Goal: Communication & Community: Answer question/provide support

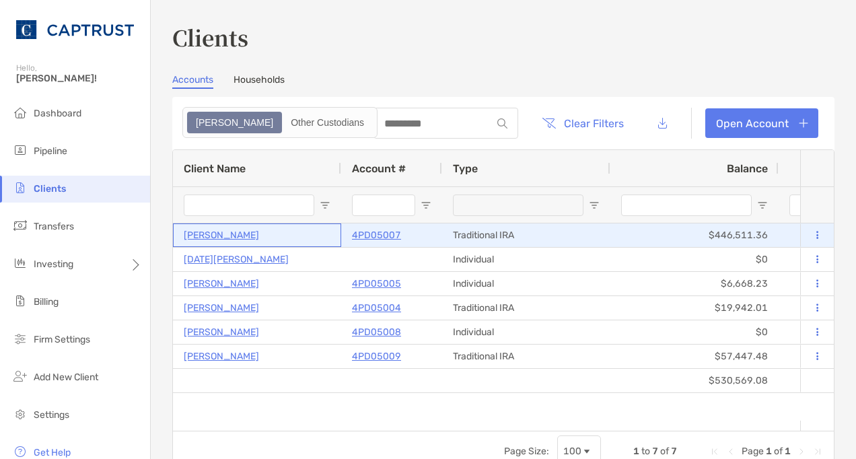
click at [234, 230] on p "Michael Bartolillo" at bounding box center [221, 235] width 75 height 17
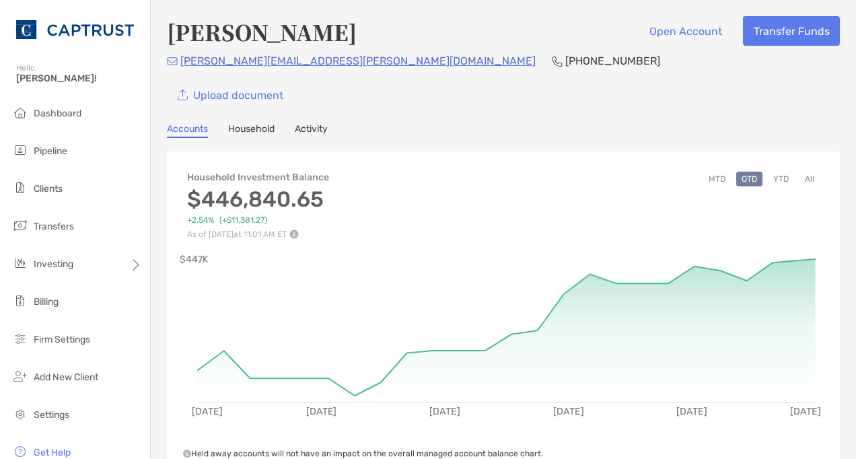
click at [316, 132] on link "Activity" at bounding box center [311, 130] width 33 height 15
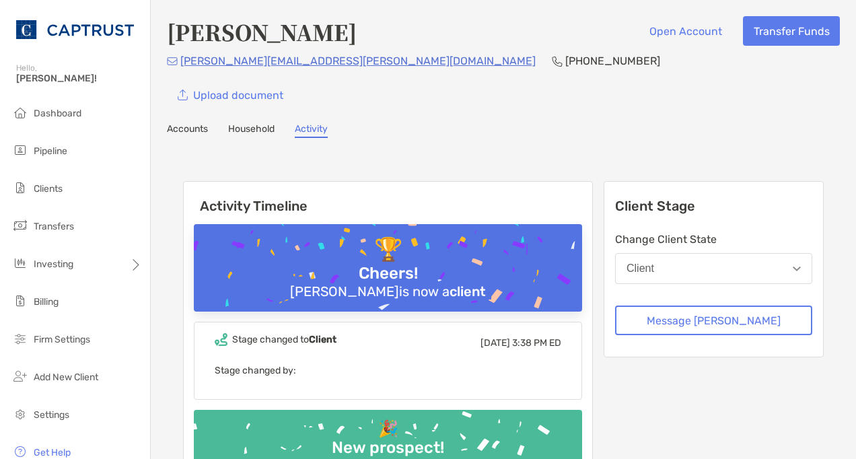
click at [259, 128] on link "Household" at bounding box center [251, 130] width 46 height 15
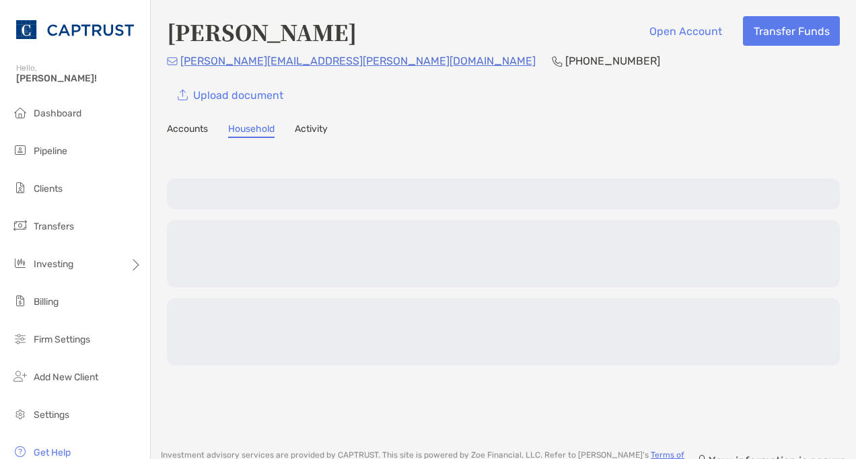
click at [319, 136] on link "Activity" at bounding box center [311, 130] width 33 height 15
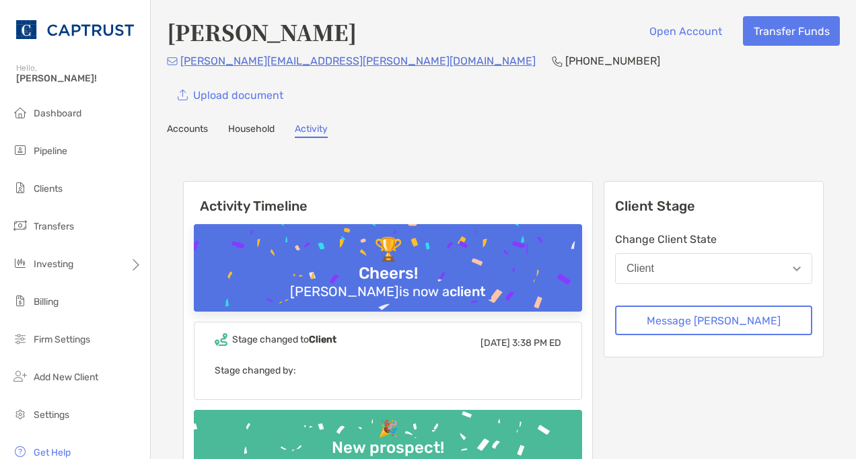
click at [187, 130] on link "Accounts" at bounding box center [187, 130] width 41 height 15
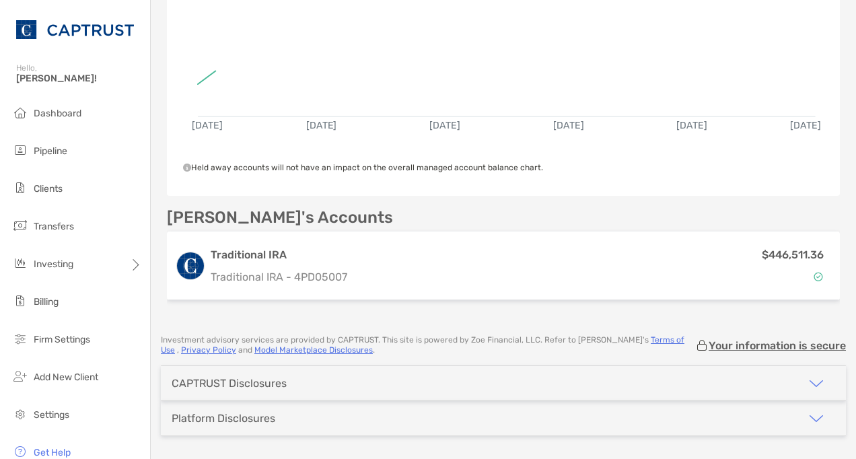
scroll to position [325, 0]
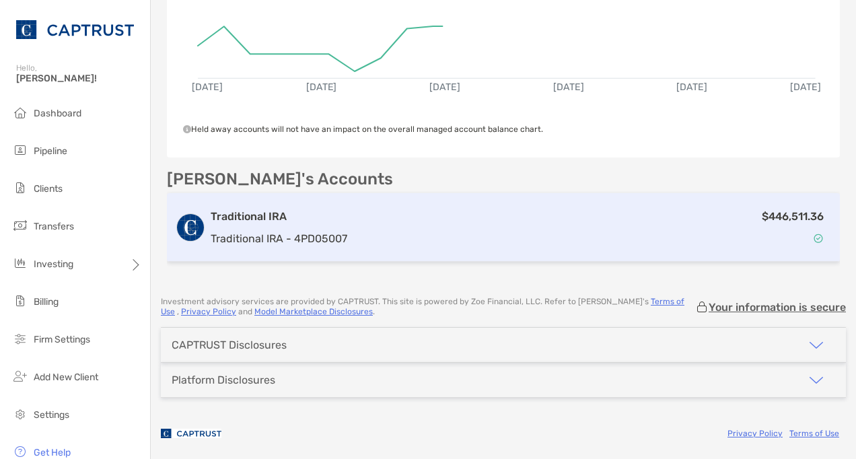
click at [286, 230] on p "Traditional IRA - 4PD05007" at bounding box center [279, 238] width 137 height 17
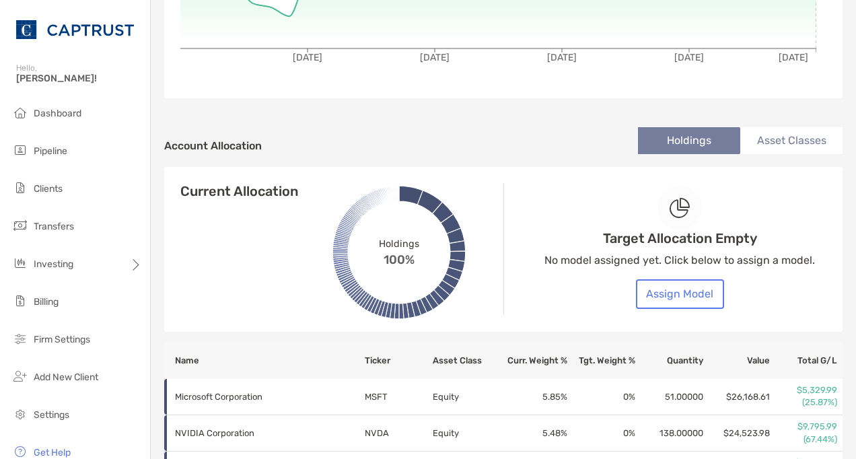
scroll to position [350, 0]
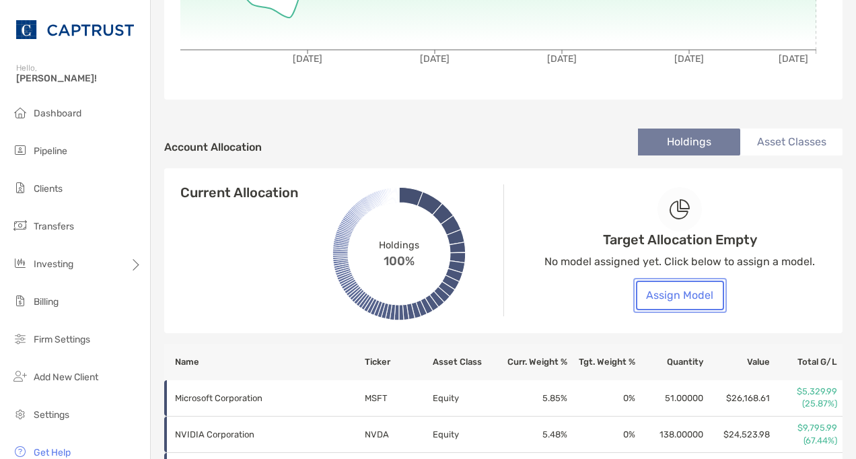
click at [650, 293] on button "Assign Model" at bounding box center [680, 296] width 88 height 30
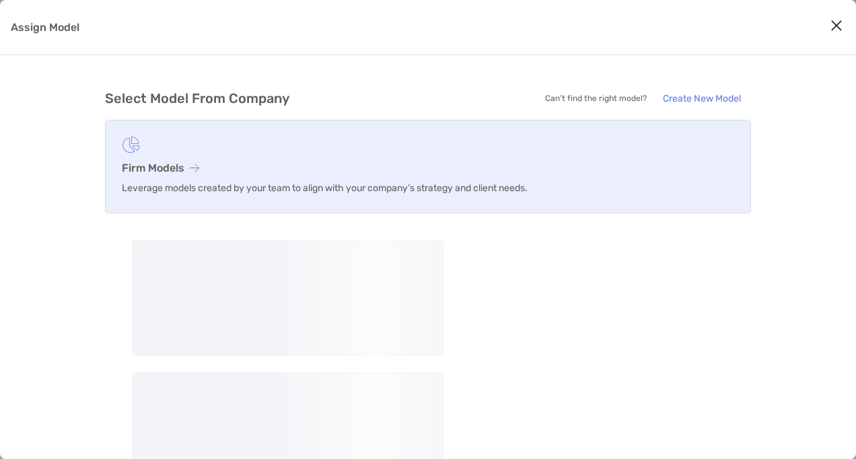
click at [174, 145] on figure "Assign Model" at bounding box center [428, 145] width 613 height 17
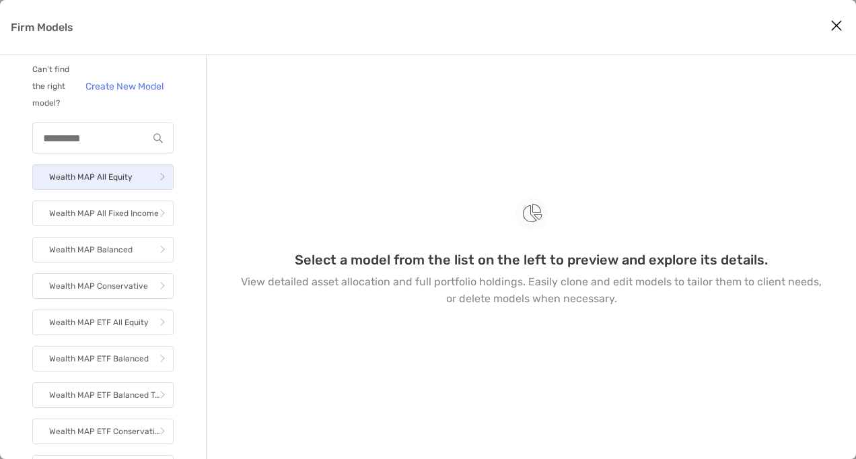
scroll to position [9, 0]
click at [94, 187] on p "Wealth MAP All Equity" at bounding box center [90, 178] width 83 height 17
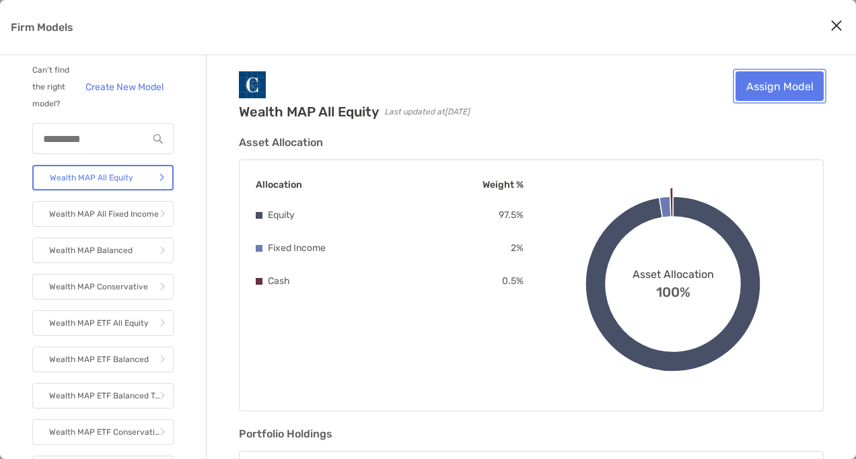
click at [761, 93] on link "Assign Model" at bounding box center [780, 86] width 88 height 30
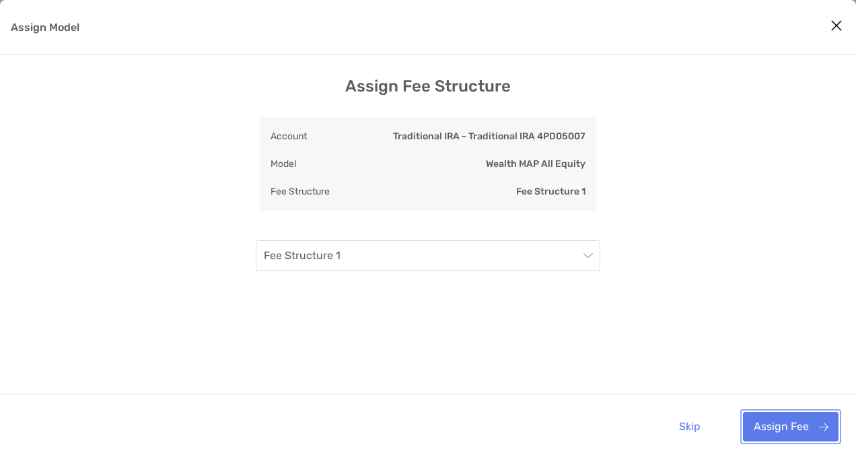
click at [780, 423] on button "Assign Fee" at bounding box center [791, 427] width 96 height 30
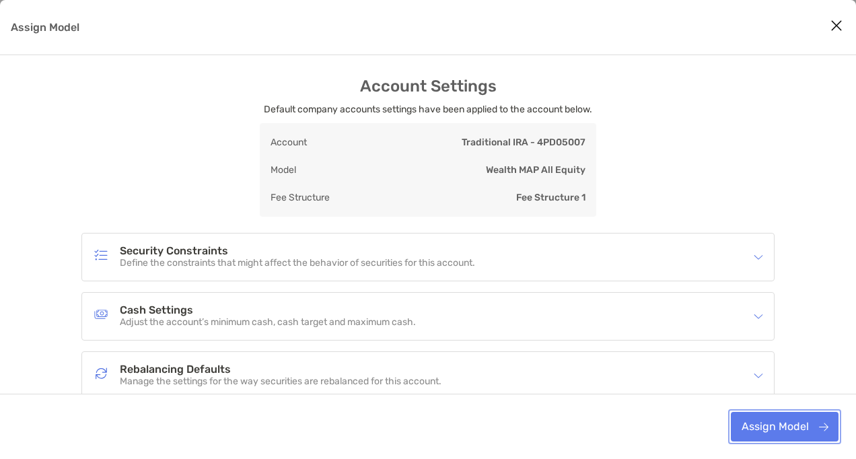
click at [780, 423] on button "Assign Model" at bounding box center [785, 427] width 108 height 30
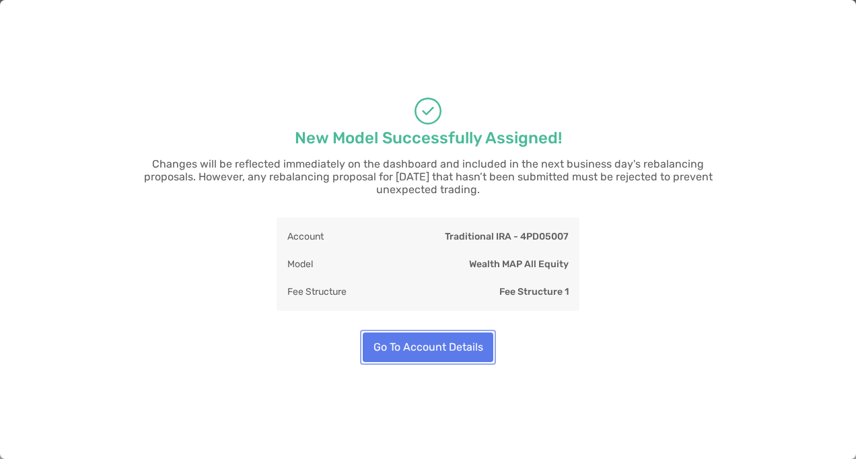
click at [442, 333] on button "Go To Account Details" at bounding box center [428, 348] width 131 height 30
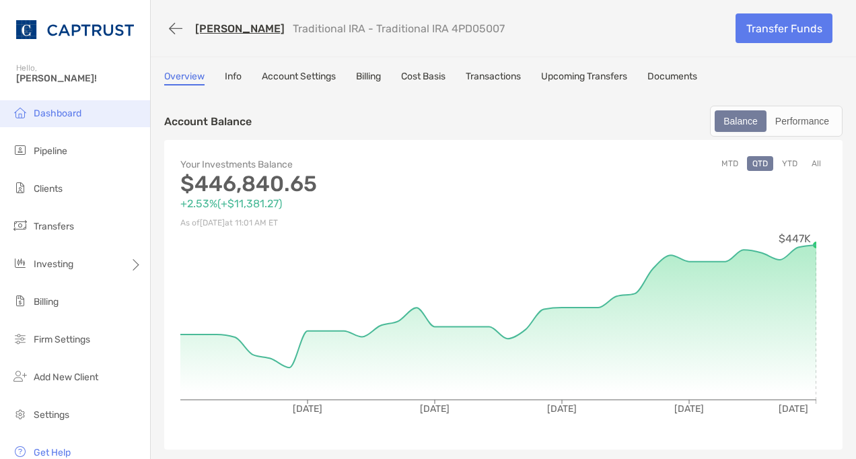
click at [69, 112] on span "Dashboard" at bounding box center [58, 113] width 48 height 11
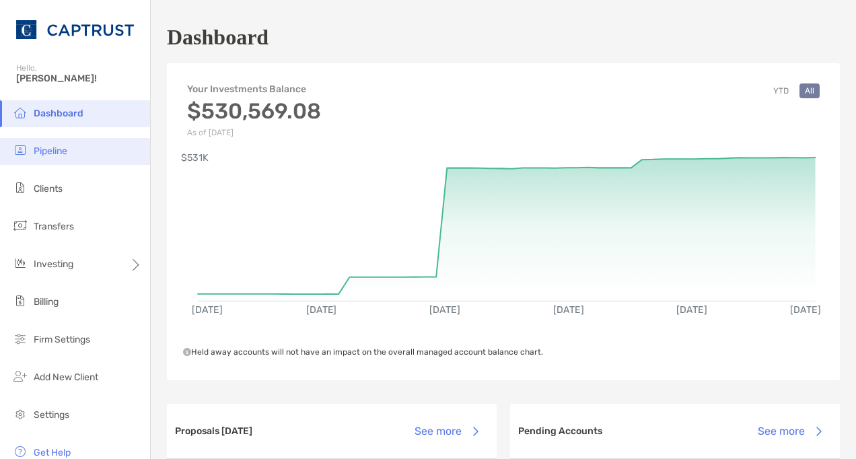
click at [56, 152] on span "Pipeline" at bounding box center [51, 150] width 34 height 11
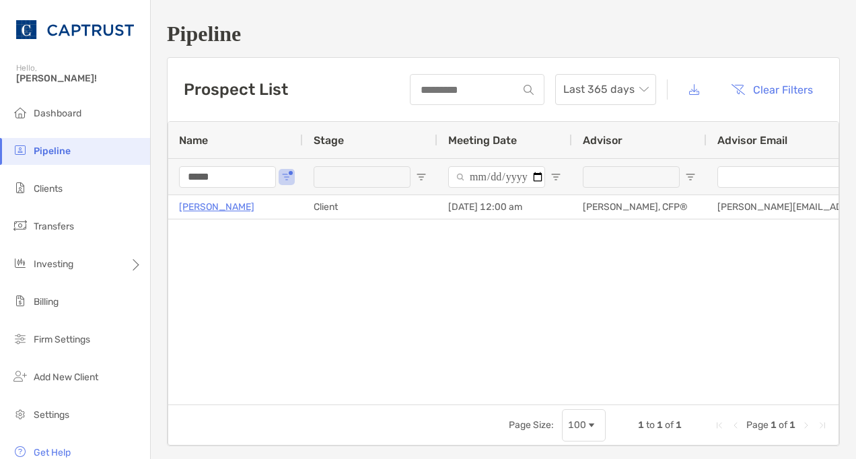
click at [246, 179] on input "*****" at bounding box center [227, 177] width 97 height 22
click at [245, 179] on input "*****" at bounding box center [227, 177] width 97 height 22
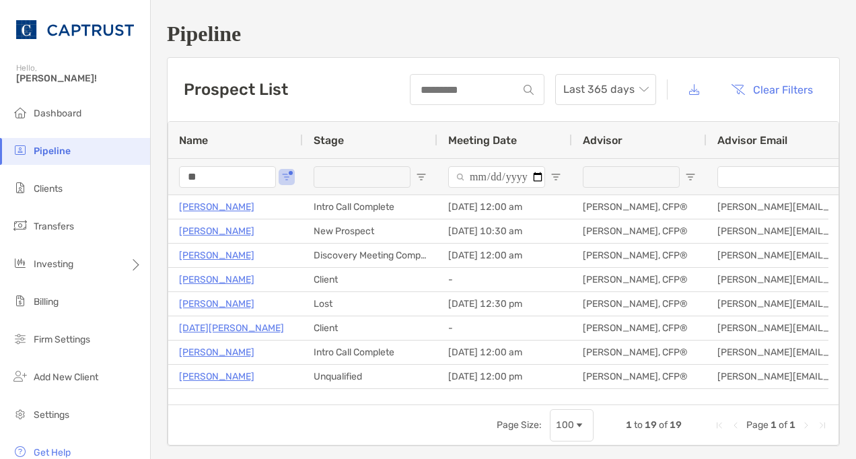
drag, startPoint x: 231, startPoint y: 177, endPoint x: 164, endPoint y: 163, distance: 68.1
click at [164, 163] on div "Pipeline Prospect List Last 365 days Clear Filters 1 to 19 of 19. Page 1 of 1 N…" at bounding box center [504, 234] width 706 height 468
type input "****"
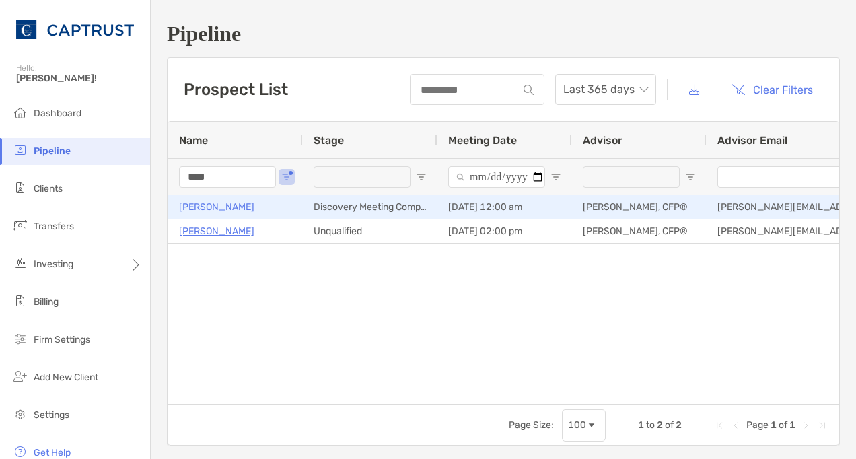
click at [213, 208] on p "Paul Elsen" at bounding box center [216, 207] width 75 height 17
click at [207, 209] on p "Paul Elsen" at bounding box center [216, 207] width 75 height 17
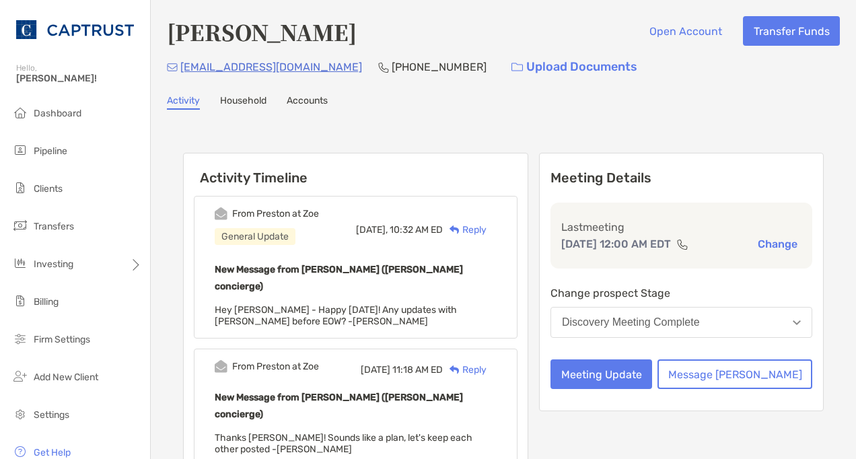
click at [487, 233] on div "Reply" at bounding box center [465, 230] width 44 height 14
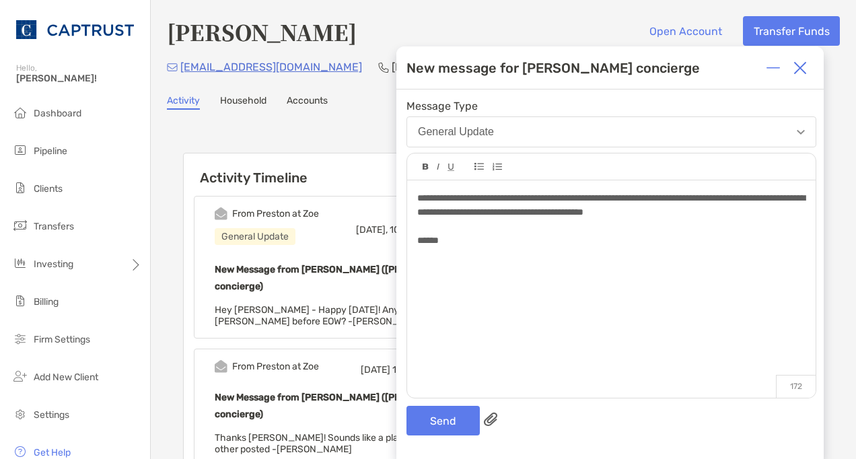
click at [736, 197] on span "**********" at bounding box center [611, 205] width 388 height 24
click at [570, 233] on div at bounding box center [611, 227] width 388 height 14
click at [427, 419] on button "Send" at bounding box center [443, 421] width 73 height 30
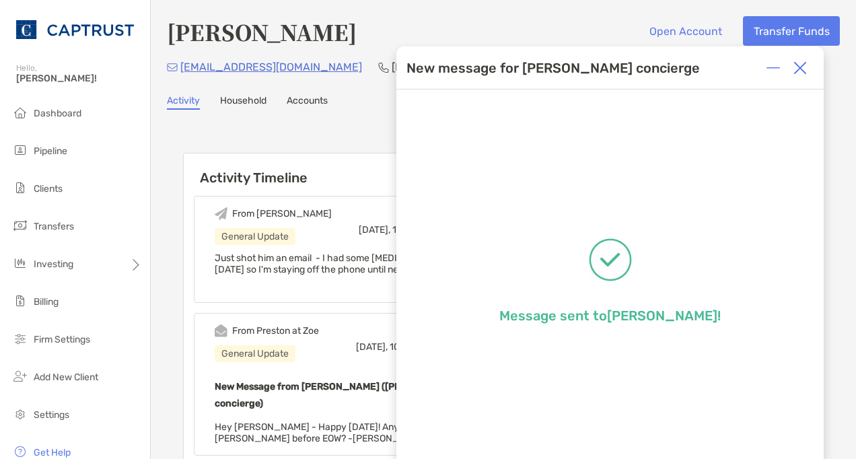
click at [808, 61] on div at bounding box center [800, 68] width 27 height 27
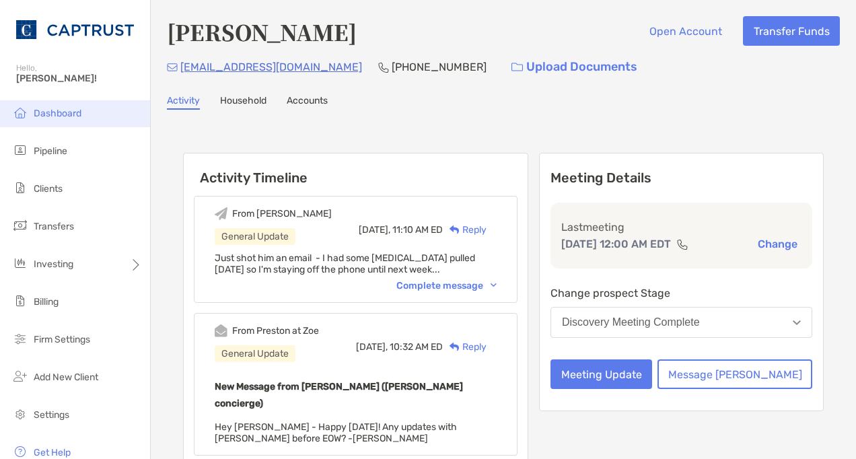
click at [74, 115] on span "Dashboard" at bounding box center [58, 113] width 48 height 11
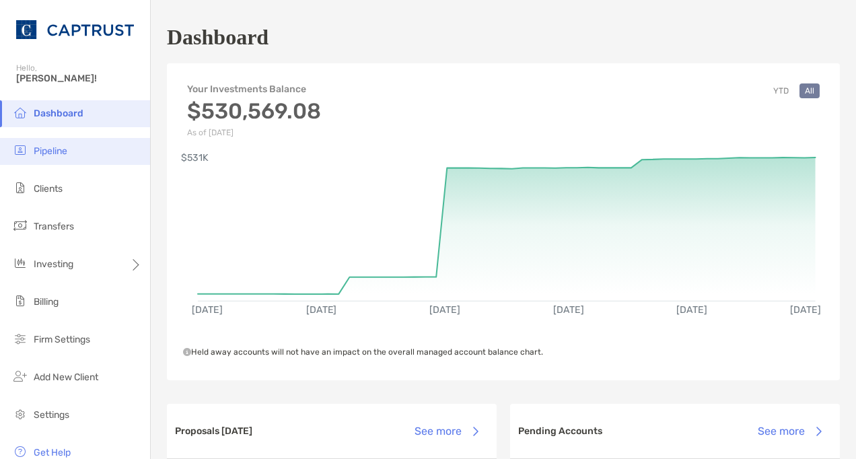
click at [83, 154] on li "Pipeline" at bounding box center [75, 151] width 150 height 27
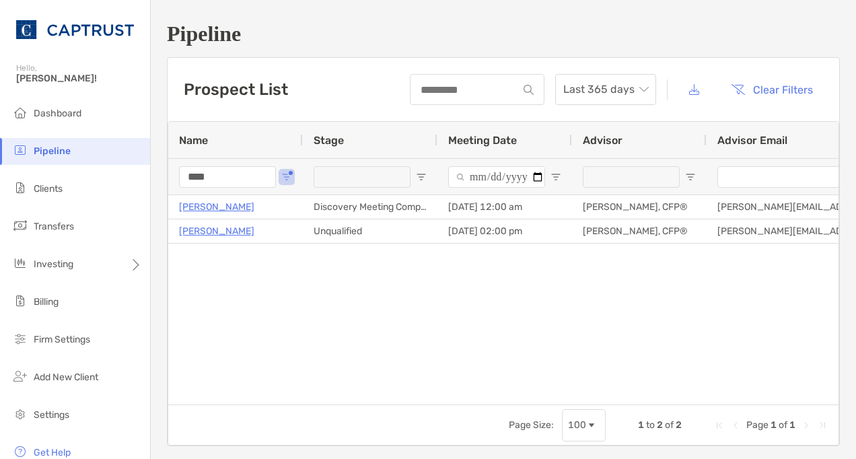
click at [233, 176] on input "****" at bounding box center [227, 177] width 97 height 22
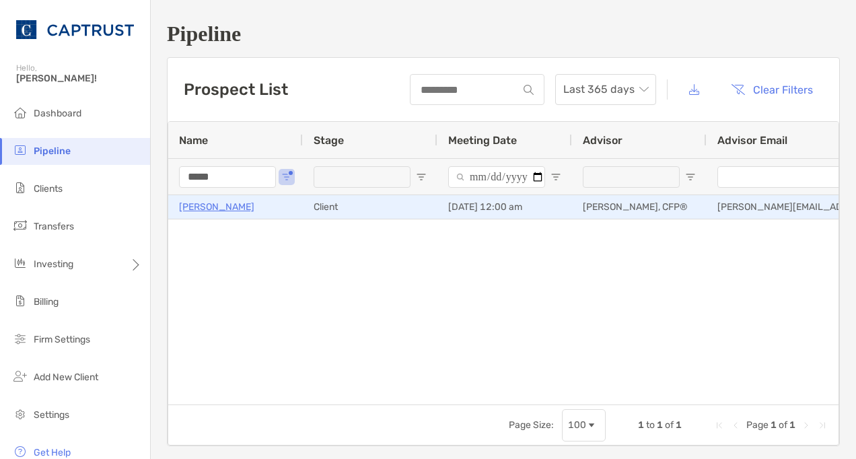
type input "*****"
click at [221, 204] on p "[PERSON_NAME]" at bounding box center [216, 207] width 75 height 17
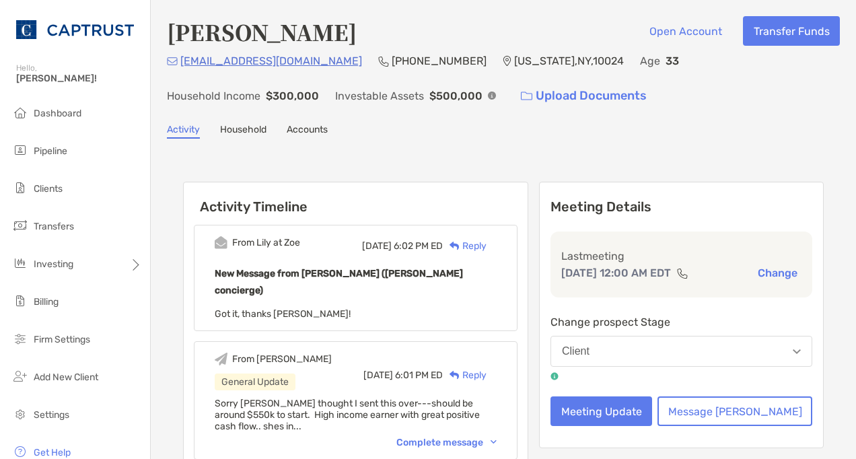
click at [487, 240] on div "Reply" at bounding box center [465, 246] width 44 height 14
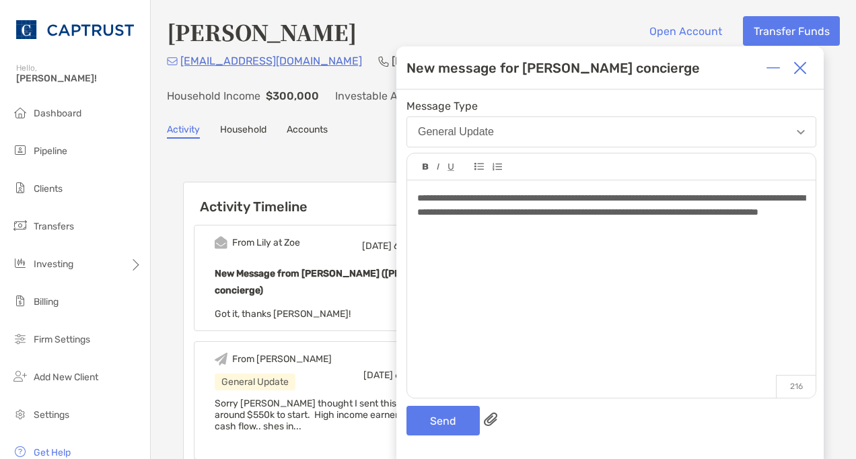
click at [617, 220] on div "**********" at bounding box center [611, 205] width 388 height 28
click at [444, 416] on button "Send" at bounding box center [443, 421] width 73 height 30
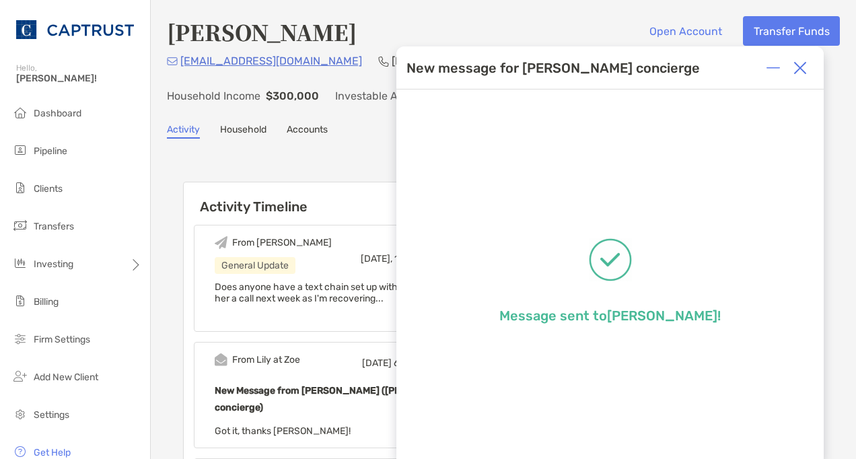
click at [796, 70] on img at bounding box center [800, 67] width 13 height 13
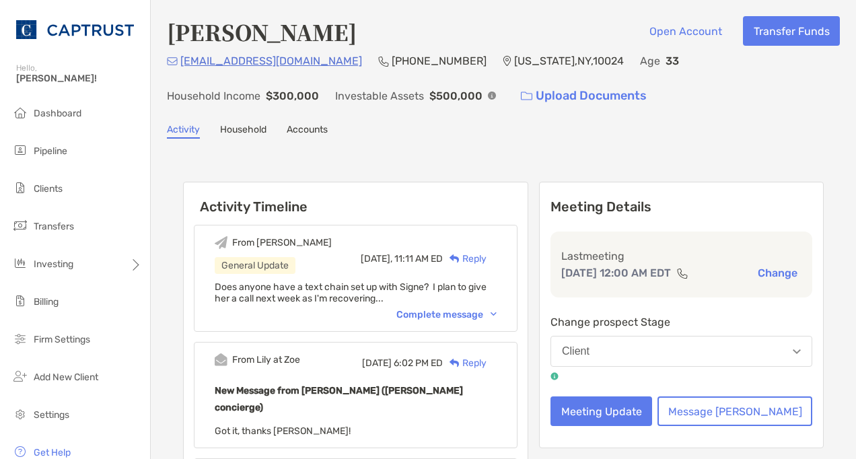
click at [497, 318] on div "Complete message" at bounding box center [447, 314] width 100 height 11
